Goal: Navigation & Orientation: Find specific page/section

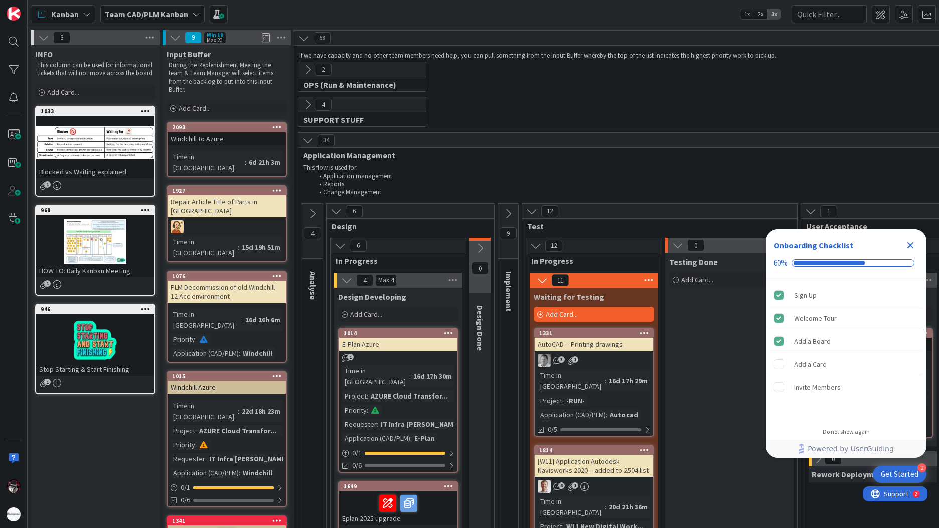
click at [910, 243] on icon "Close Checklist" at bounding box center [910, 245] width 12 height 12
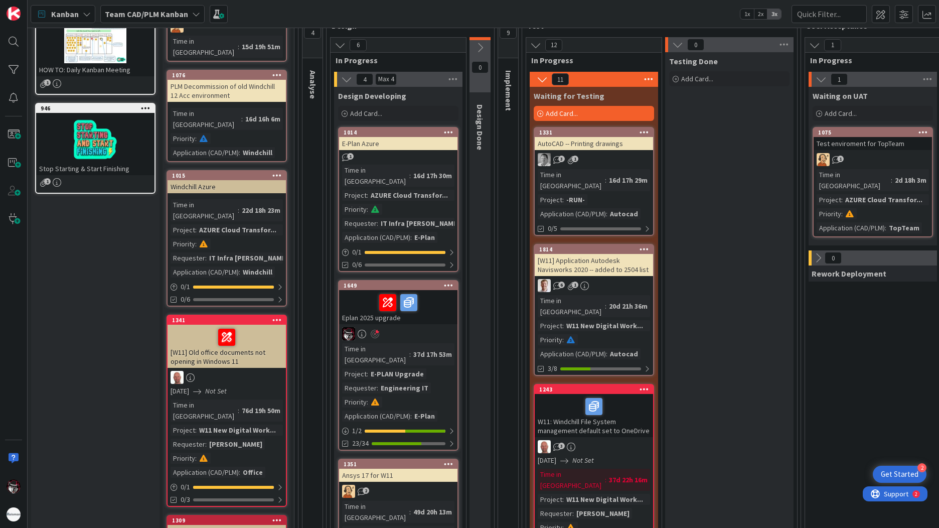
scroll to position [150, 0]
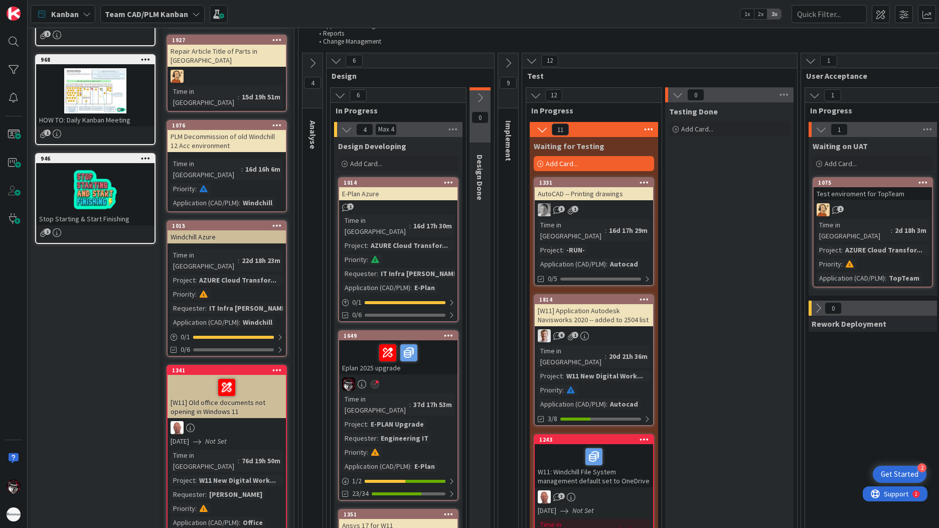
click at [359, 342] on div at bounding box center [398, 352] width 112 height 21
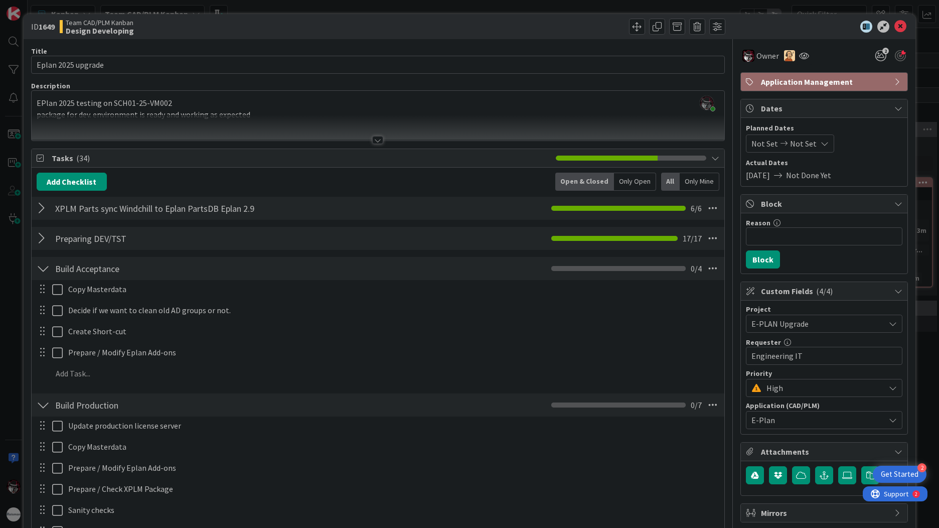
click at [42, 243] on div at bounding box center [43, 238] width 13 height 18
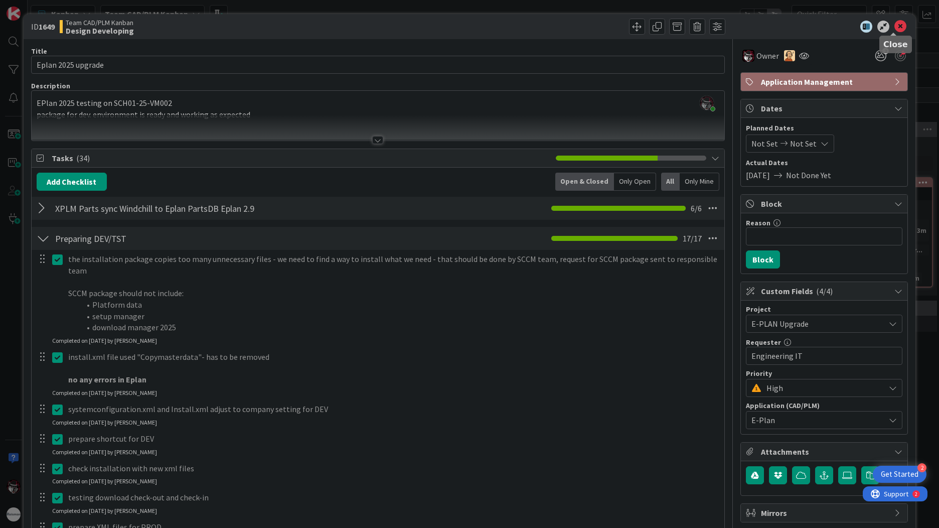
click at [894, 28] on icon at bounding box center [900, 27] width 12 height 12
